Goal: Check status: Check status

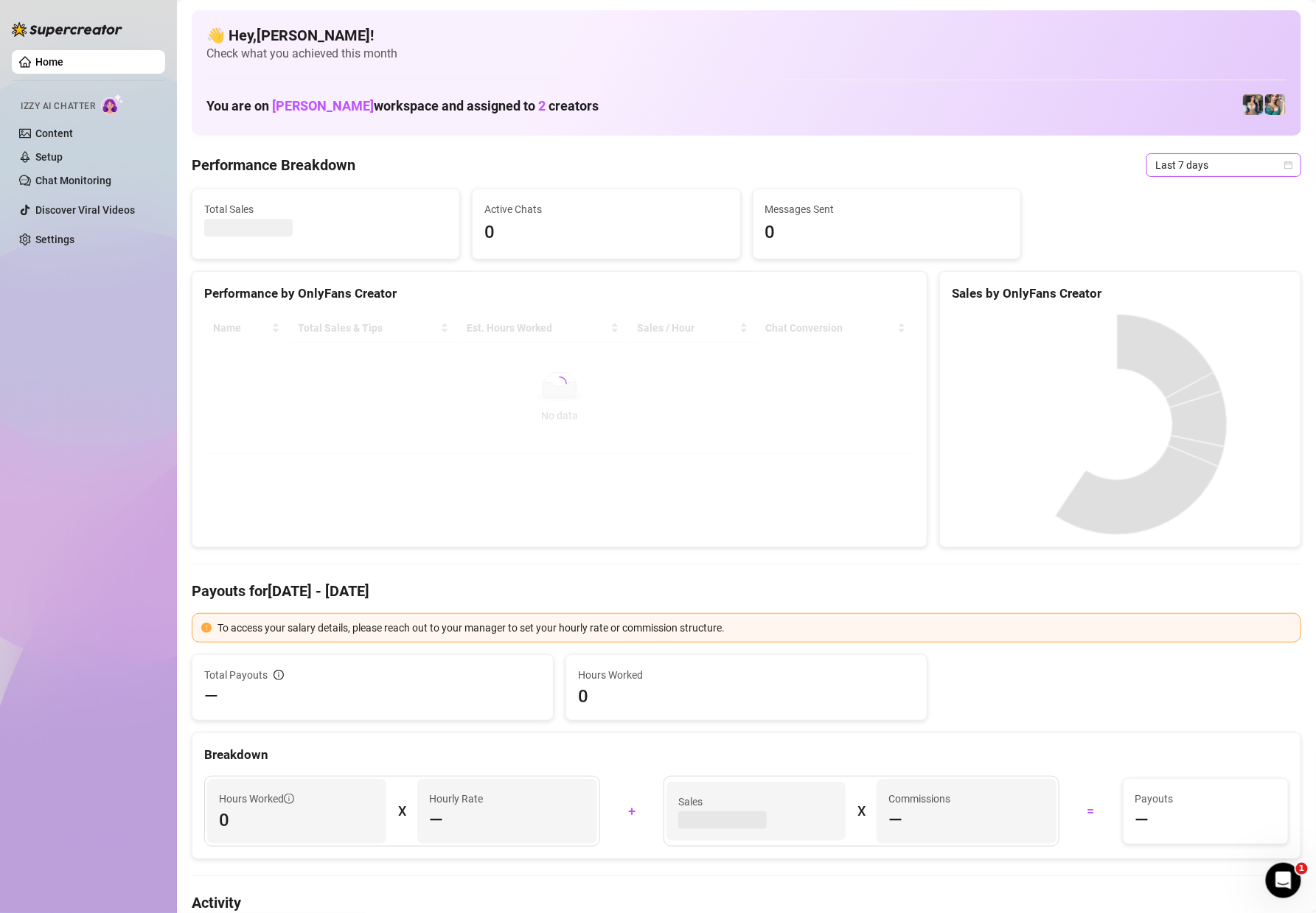
click at [1285, 167] on icon "calendar" at bounding box center [1289, 165] width 9 height 9
click at [1208, 281] on div "Custom date" at bounding box center [1208, 289] width 132 height 16
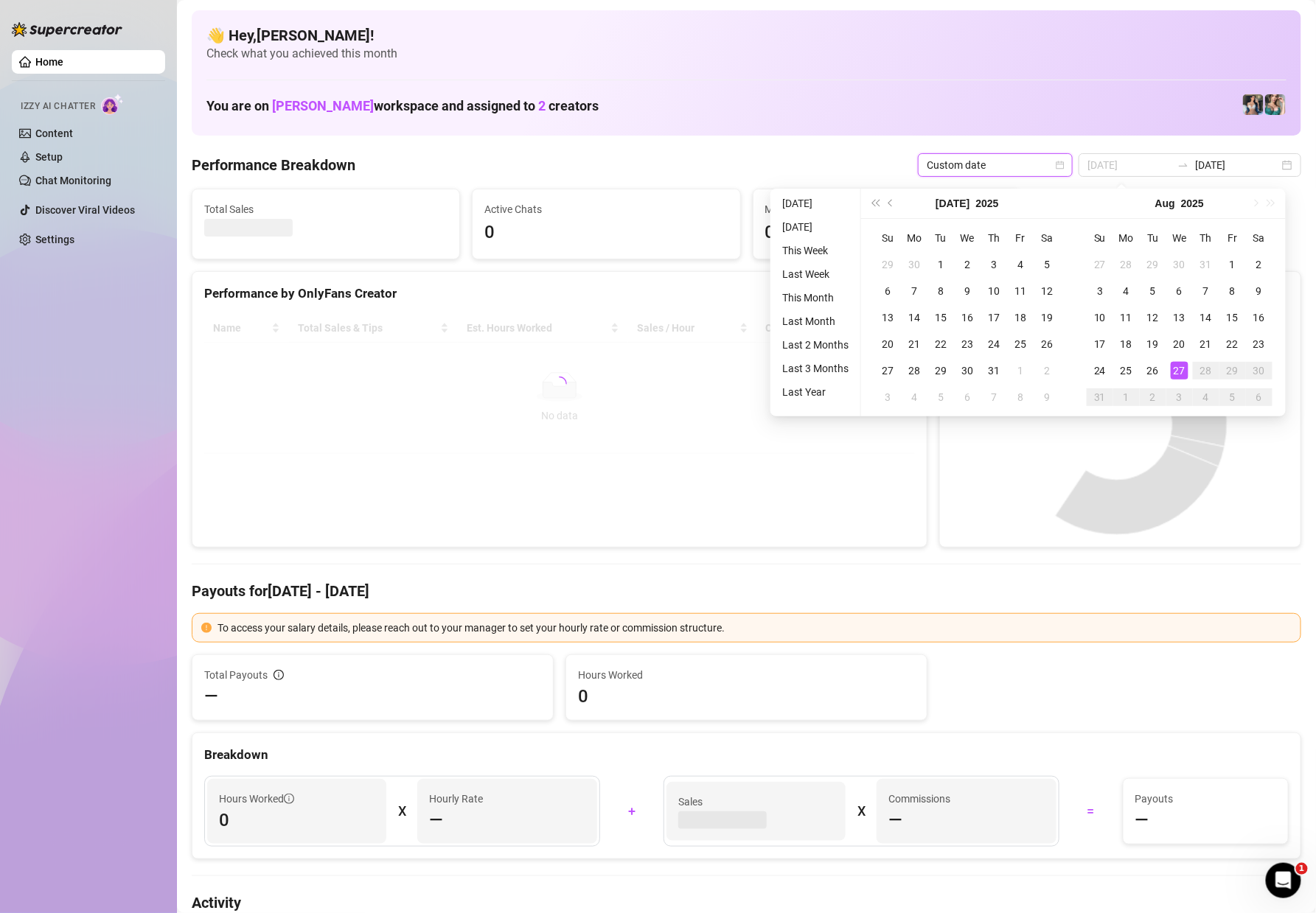
type input "[DATE]"
click at [1177, 375] on div "27" at bounding box center [1180, 371] width 18 height 18
click at [1177, 375] on canvas at bounding box center [1117, 424] width 330 height 221
type input "[DATE]"
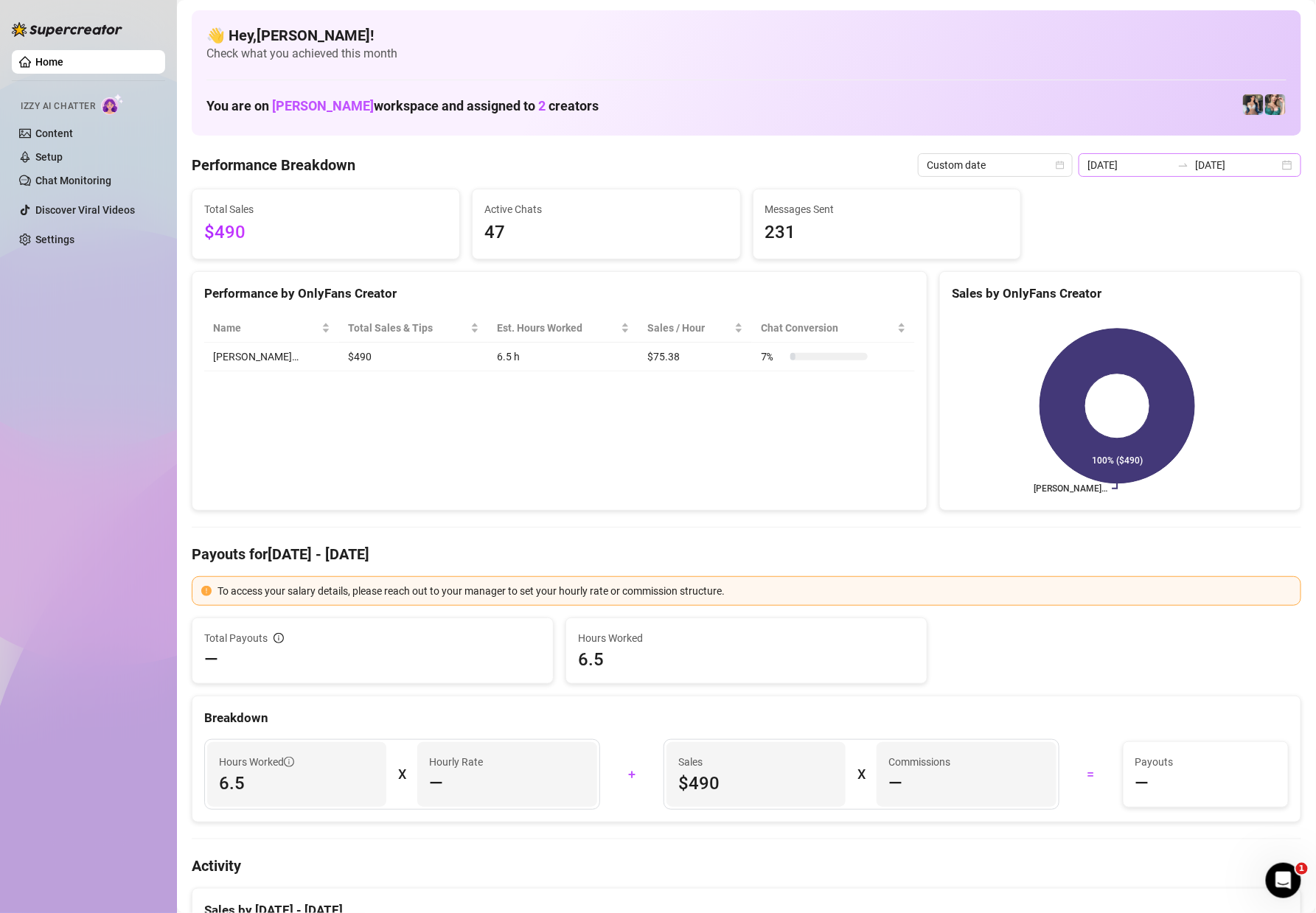
click at [1269, 167] on div "[DATE] [DATE]" at bounding box center [1190, 165] width 223 height 23
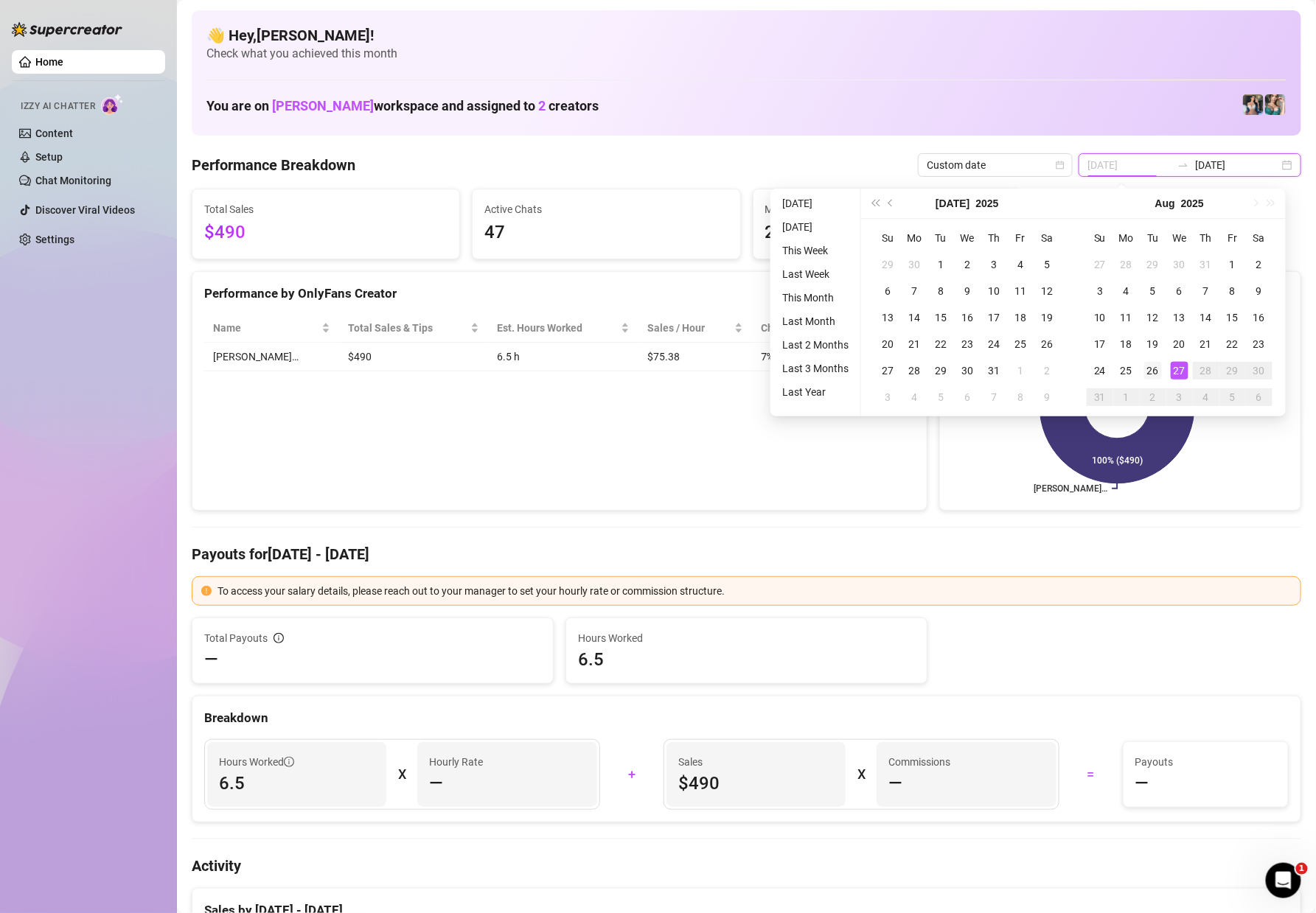
type input "[DATE]"
click at [1151, 368] on div "26" at bounding box center [1153, 371] width 18 height 18
click at [1151, 368] on icon at bounding box center [1118, 406] width 155 height 155
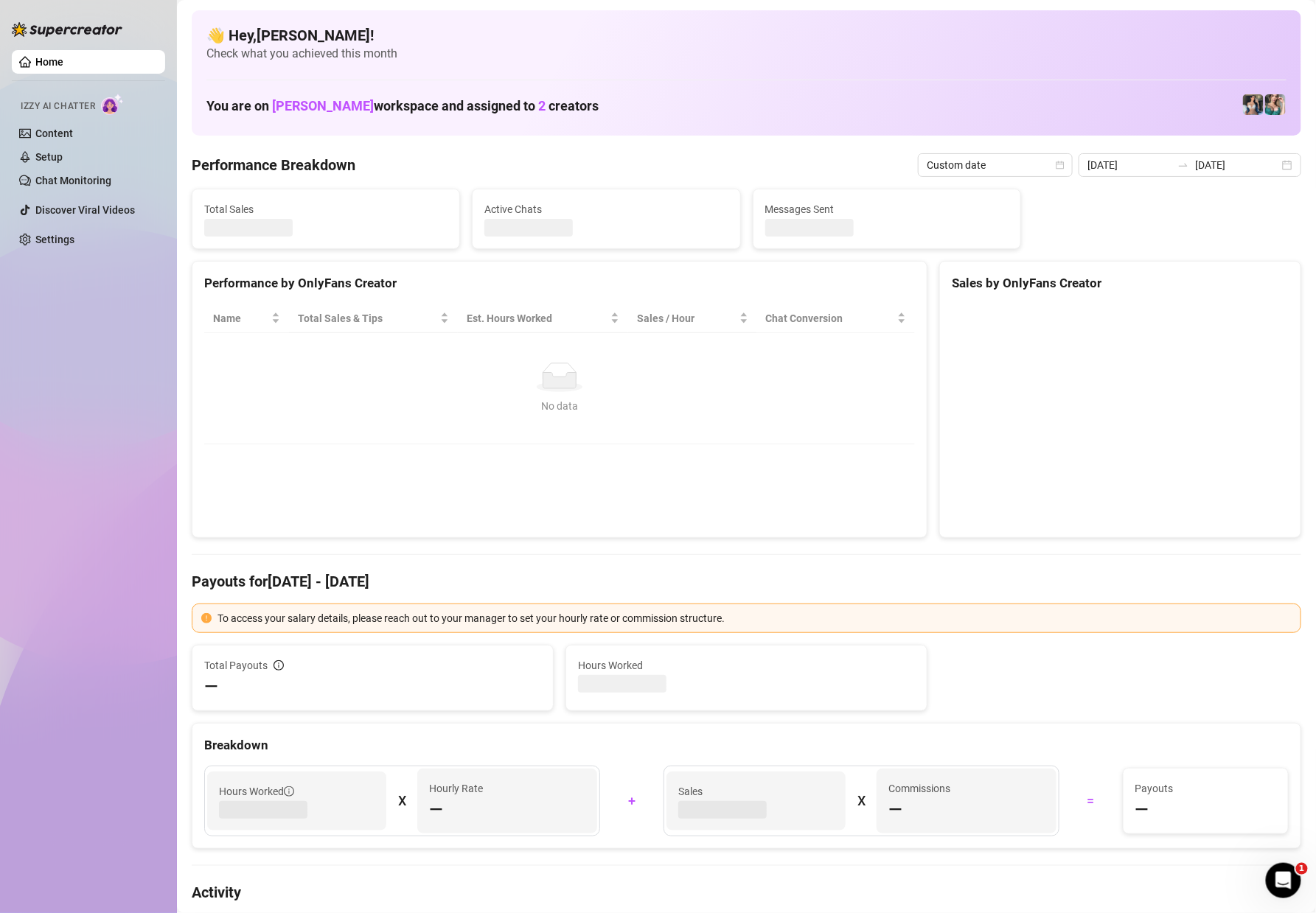
type input "[DATE]"
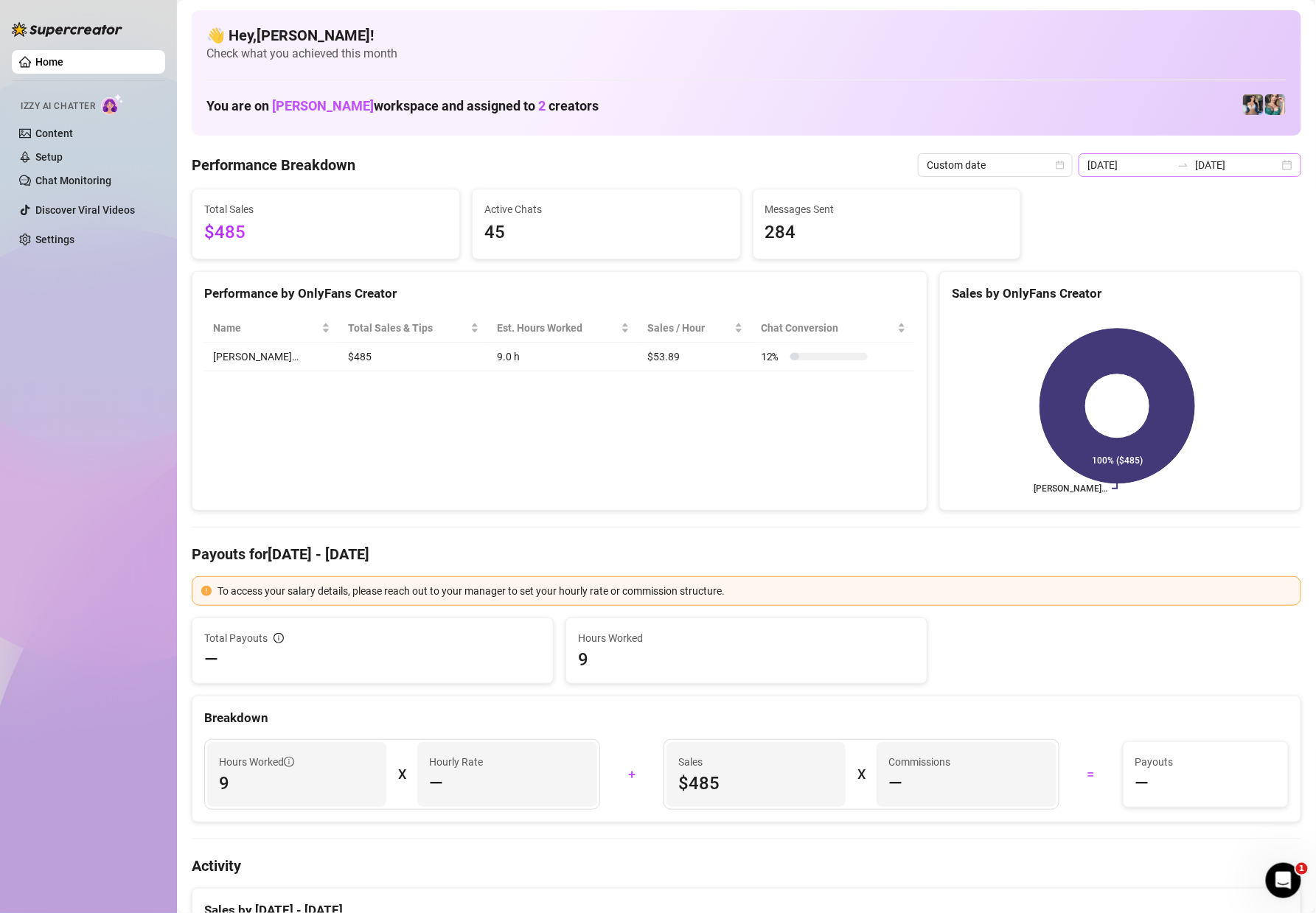
click at [1272, 158] on div "[DATE] [DATE]" at bounding box center [1190, 165] width 223 height 23
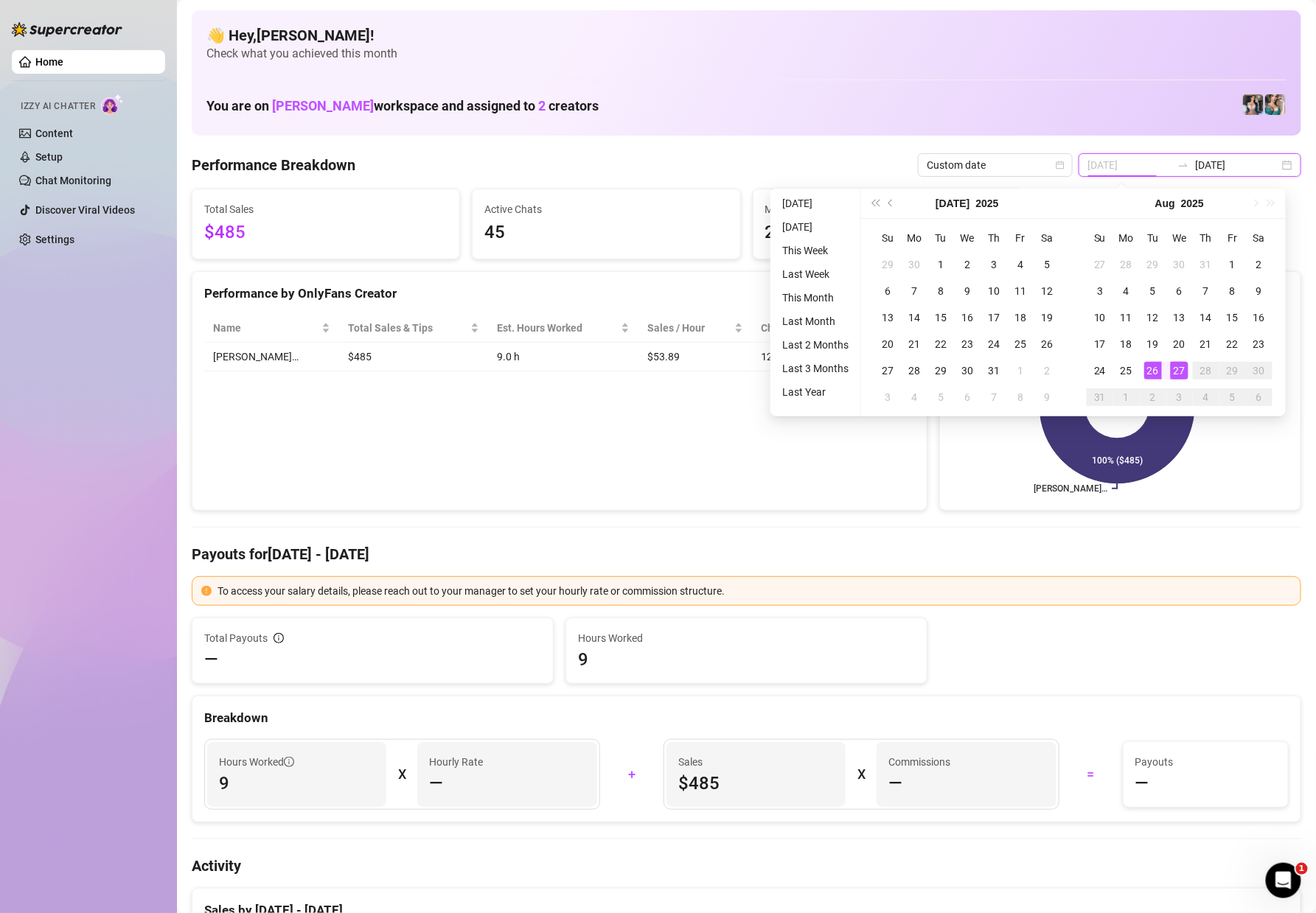
type input "[DATE]"
click at [1173, 369] on div "27" at bounding box center [1180, 371] width 18 height 18
type input "[DATE]"
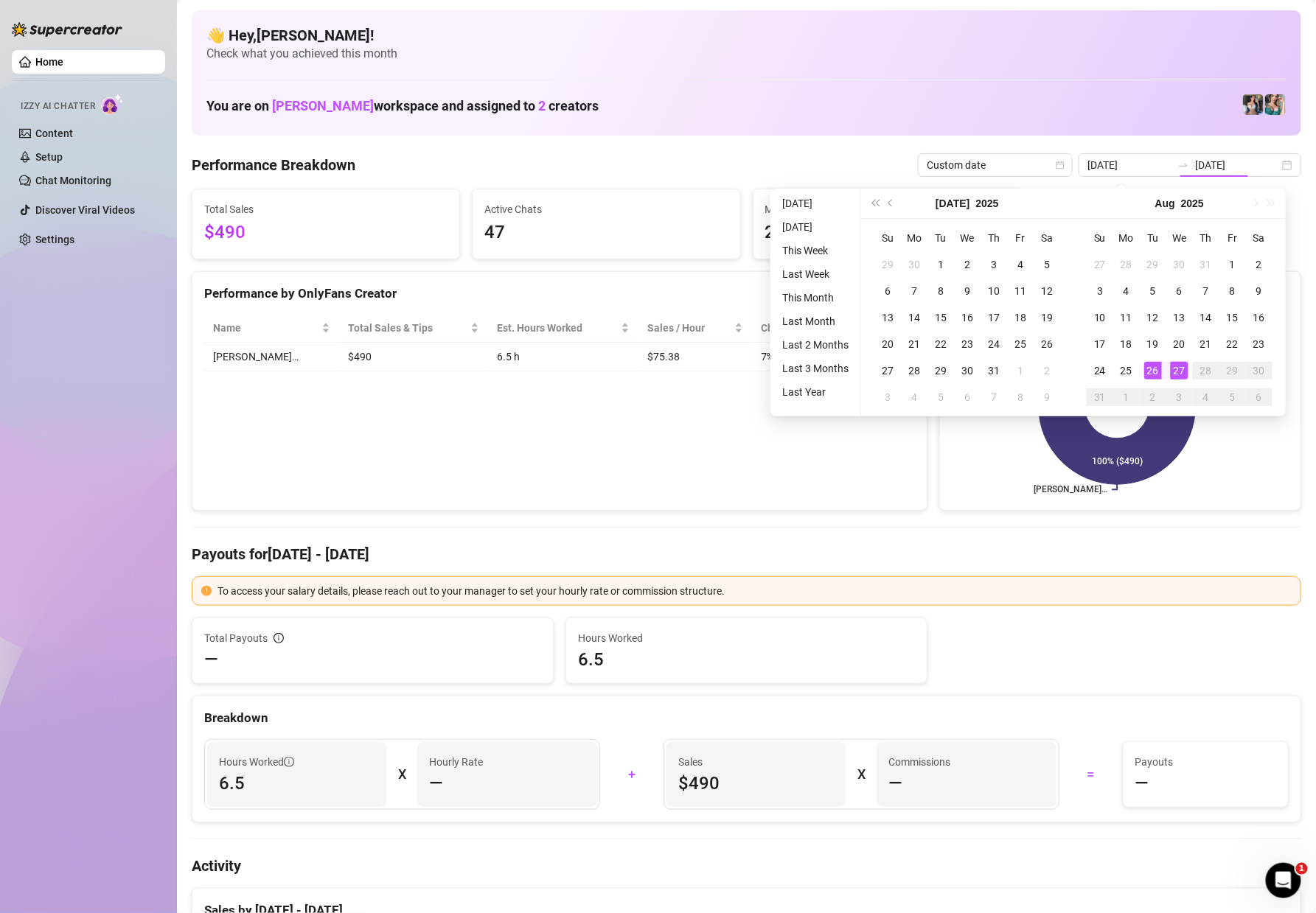
type input "[DATE]"
